Goal: Navigation & Orientation: Find specific page/section

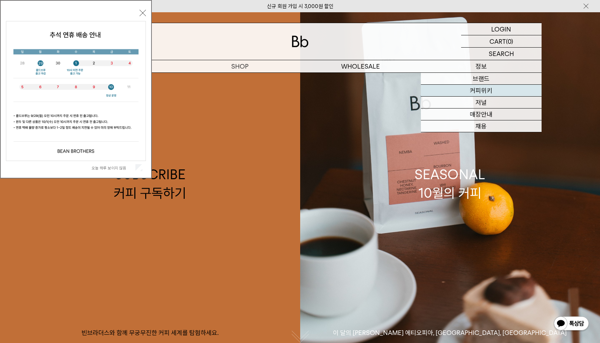
click at [477, 93] on link "커피위키" at bounding box center [481, 91] width 121 height 12
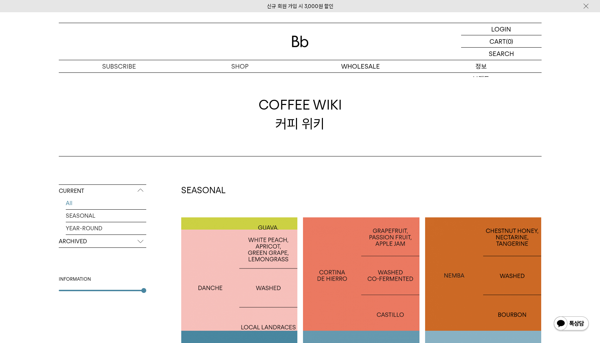
click at [495, 68] on p "정보" at bounding box center [481, 66] width 121 height 12
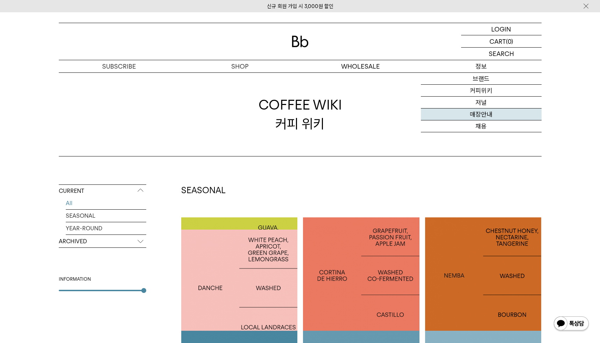
click at [482, 113] on link "매장안내" at bounding box center [481, 114] width 121 height 12
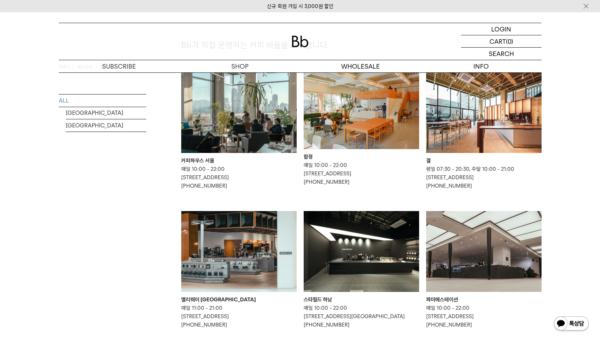
scroll to position [54, 0]
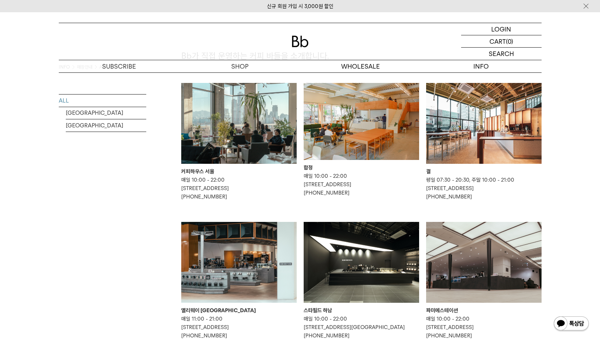
click at [387, 103] on img at bounding box center [361, 121] width 115 height 77
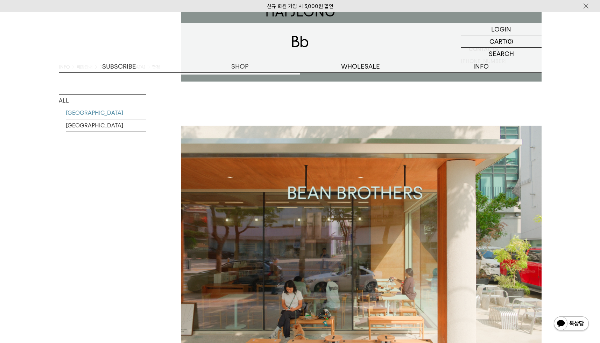
scroll to position [272, 0]
